Goal: Task Accomplishment & Management: Complete application form

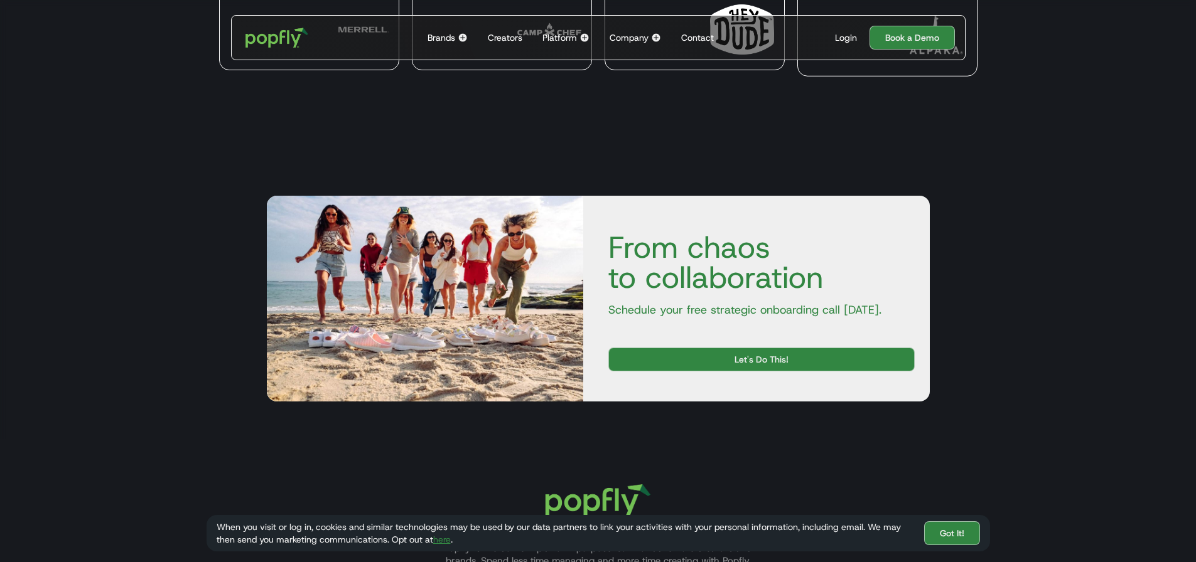
scroll to position [4306, 0]
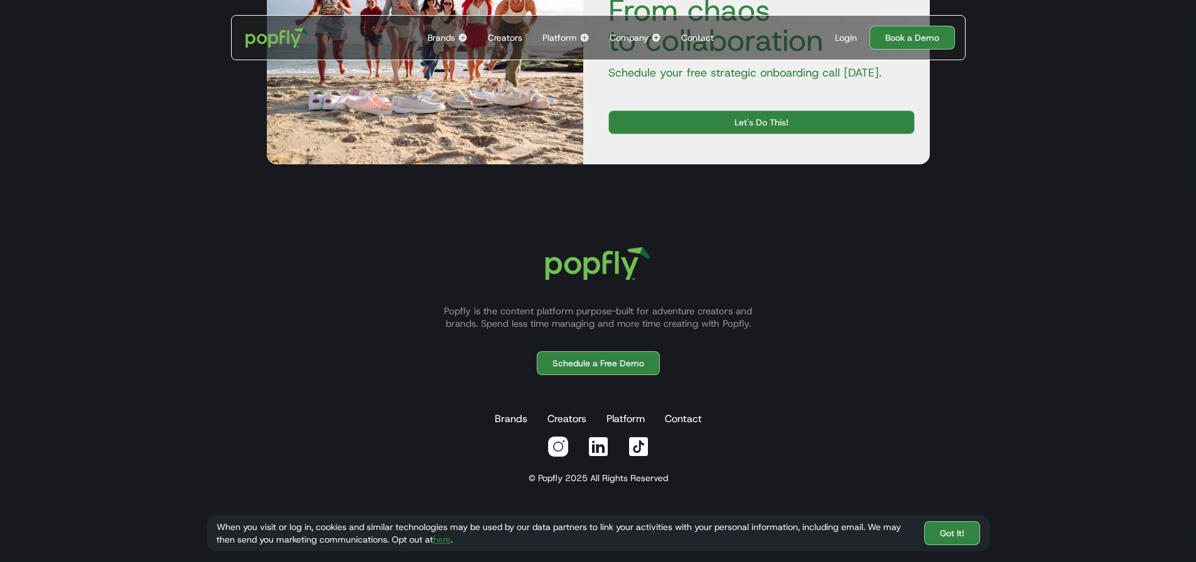
click at [513, 39] on div "Creators" at bounding box center [505, 37] width 35 height 13
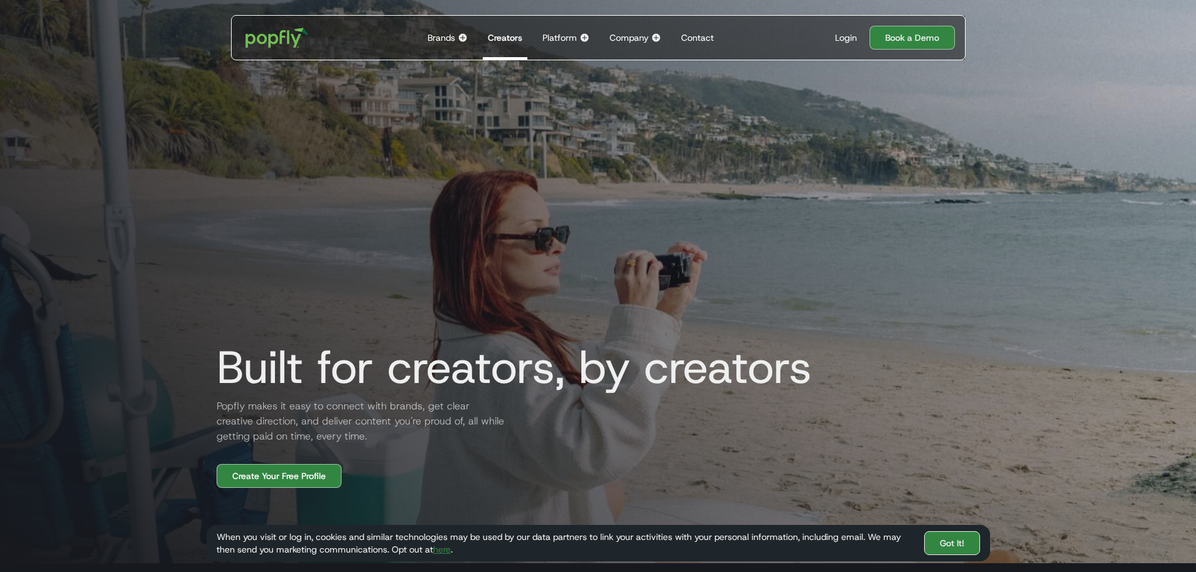
click at [950, 540] on link "Got It!" at bounding box center [952, 543] width 56 height 24
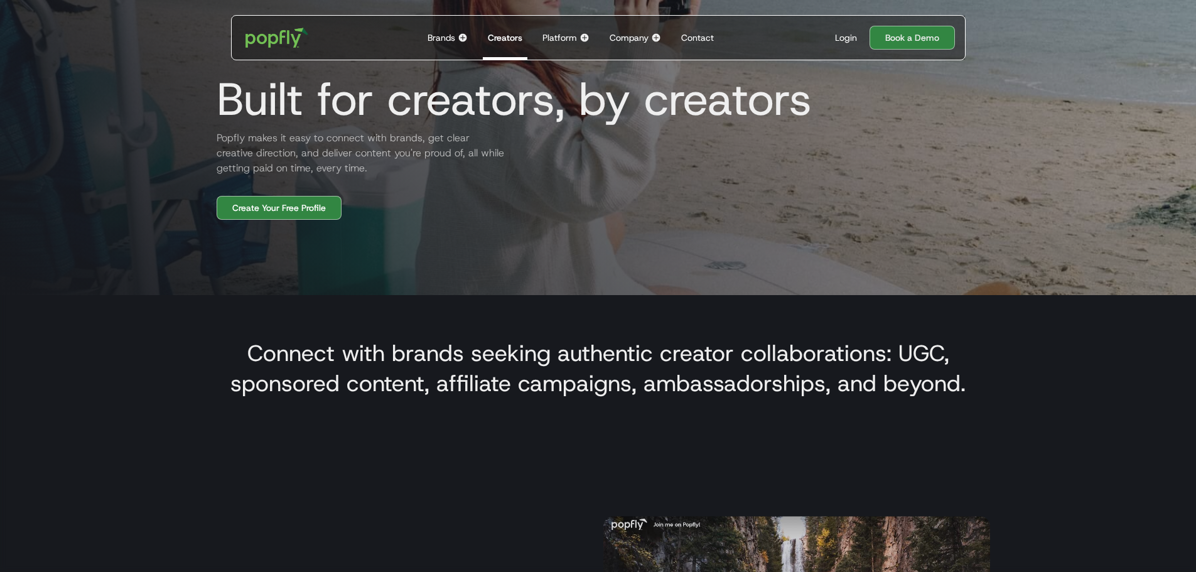
scroll to position [63, 0]
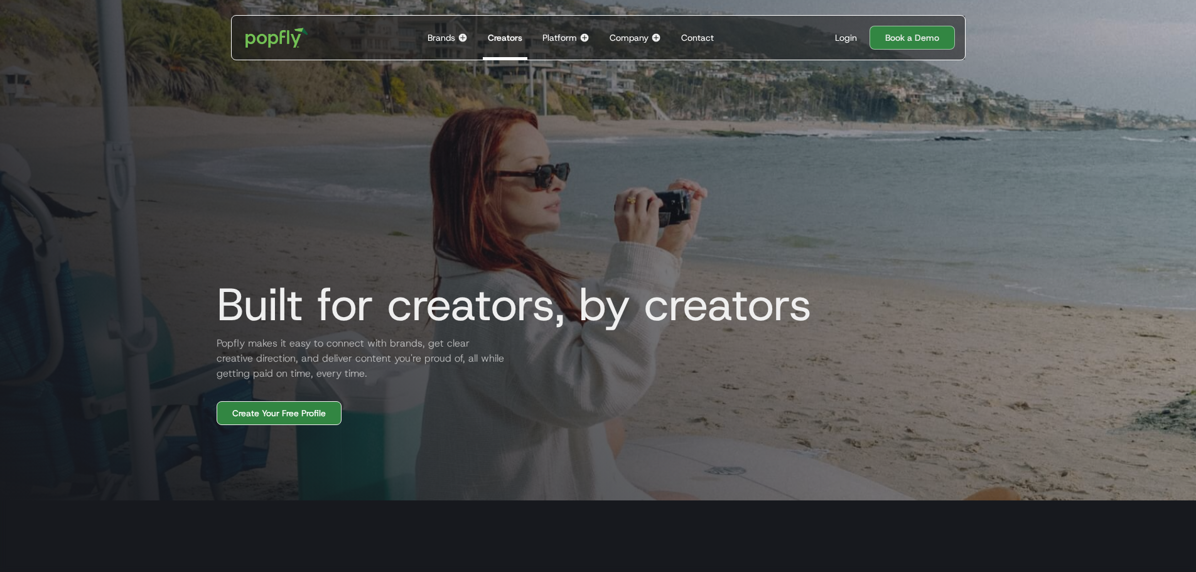
click at [286, 414] on link "Create Your Free Profile" at bounding box center [279, 413] width 125 height 24
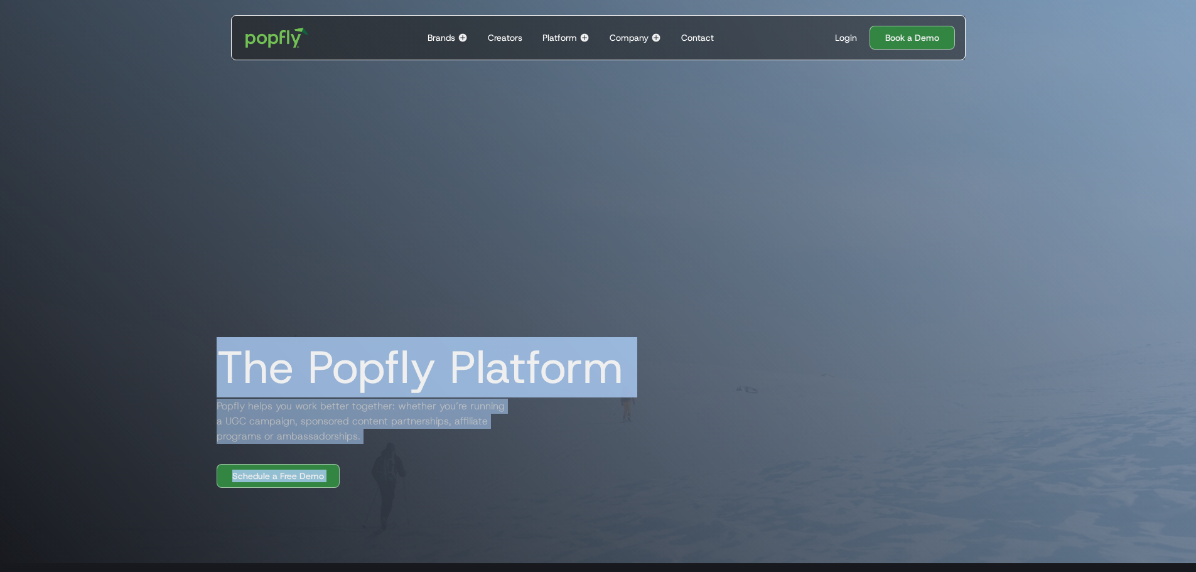
drag, startPoint x: 697, startPoint y: 542, endPoint x: 219, endPoint y: 372, distance: 507.6
copy body "The Popfly Platform Popfly helps you work better together: whether you’re runni…"
